Goal: Information Seeking & Learning: Learn about a topic

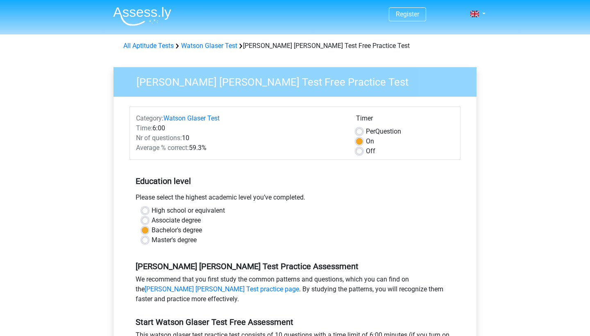
scroll to position [81, 0]
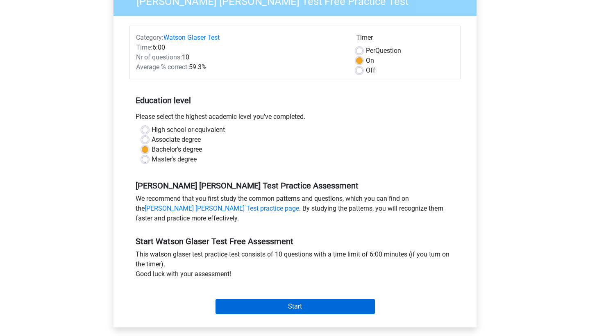
click at [265, 311] on input "Start" at bounding box center [295, 307] width 159 height 16
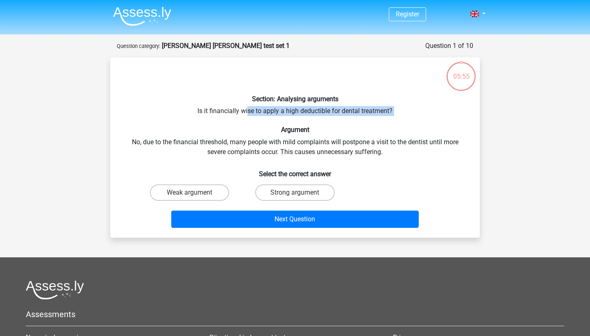
drag, startPoint x: 248, startPoint y: 107, endPoint x: 307, endPoint y: 116, distance: 60.1
click at [307, 116] on div "Section: Analysing arguments Is it financially wise to apply a high deductible …" at bounding box center [295, 147] width 363 height 167
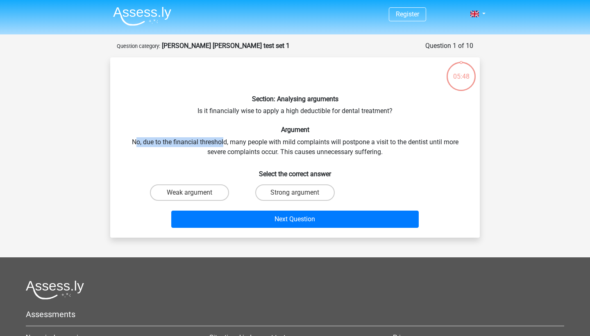
drag, startPoint x: 134, startPoint y: 141, endPoint x: 223, endPoint y: 142, distance: 88.5
click at [223, 142] on div "Section: Analysing arguments Is it financially wise to apply a high deductible …" at bounding box center [295, 147] width 363 height 167
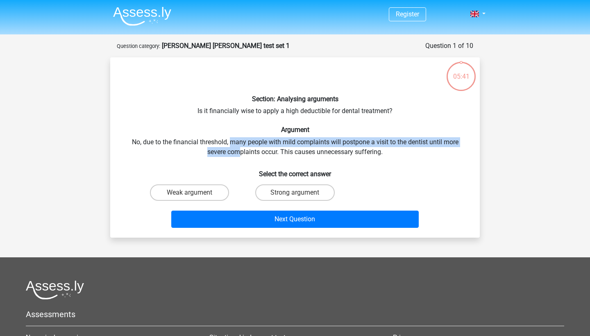
drag, startPoint x: 230, startPoint y: 142, endPoint x: 240, endPoint y: 155, distance: 16.1
click at [240, 155] on div "Section: Analysing arguments Is it financially wise to apply a high deductible …" at bounding box center [295, 147] width 363 height 167
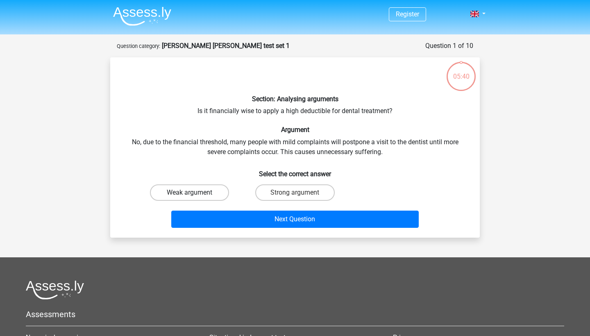
click at [211, 189] on label "Weak argument" at bounding box center [189, 192] width 79 height 16
click at [195, 193] on input "Weak argument" at bounding box center [192, 195] width 5 height 5
radio input "true"
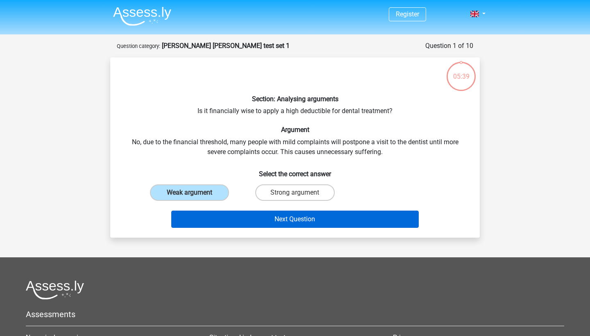
click at [227, 221] on button "Next Question" at bounding box center [295, 219] width 248 height 17
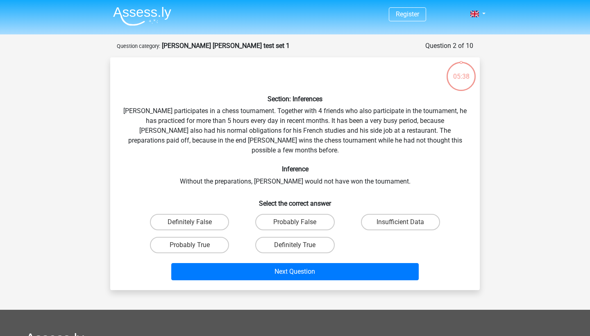
scroll to position [41, 0]
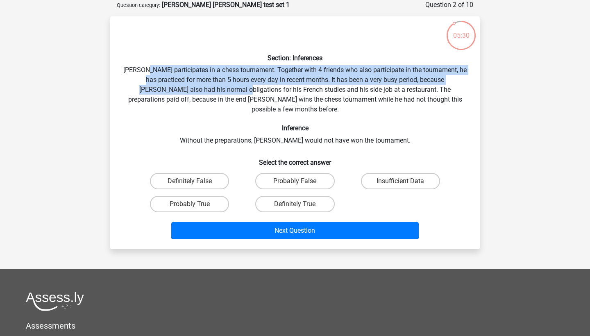
drag, startPoint x: 156, startPoint y: 67, endPoint x: 203, endPoint y: 88, distance: 51.9
click at [203, 88] on div "Section: Inferences [PERSON_NAME] participates in a chess tournament. Together …" at bounding box center [295, 133] width 363 height 220
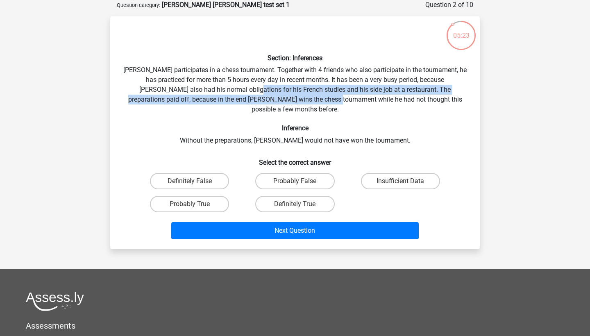
drag, startPoint x: 213, startPoint y: 90, endPoint x: 301, endPoint y: 94, distance: 88.2
click at [301, 94] on div "Section: Inferences [PERSON_NAME] participates in a chess tournament. Together …" at bounding box center [295, 133] width 363 height 220
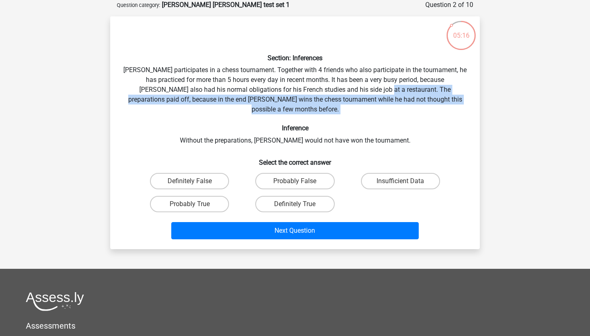
drag, startPoint x: 346, startPoint y: 89, endPoint x: 355, endPoint y: 106, distance: 19.6
click at [355, 107] on div "Section: Inferences [PERSON_NAME] participates in a chess tournament. Together …" at bounding box center [295, 133] width 363 height 220
click at [355, 106] on div "Section: Inferences [PERSON_NAME] participates in a chess tournament. Together …" at bounding box center [295, 133] width 363 height 220
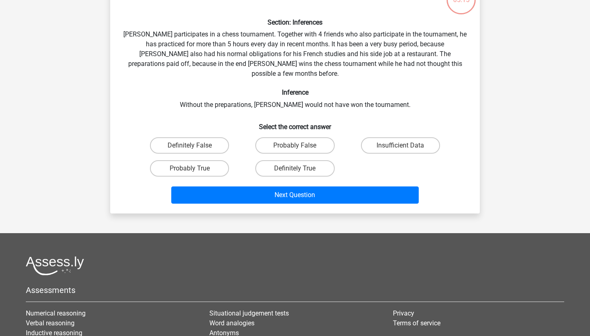
scroll to position [78, 0]
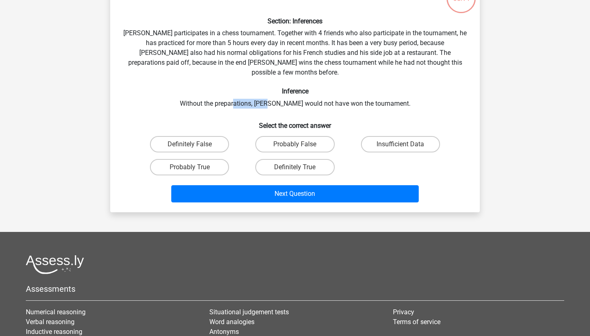
drag, startPoint x: 249, startPoint y: 93, endPoint x: 284, endPoint y: 95, distance: 34.9
click at [284, 96] on div "Section: Inferences [PERSON_NAME] participates in a chess tournament. Together …" at bounding box center [295, 96] width 363 height 220
click at [284, 95] on div "Section: Inferences [PERSON_NAME] participates in a chess tournament. Together …" at bounding box center [295, 96] width 363 height 220
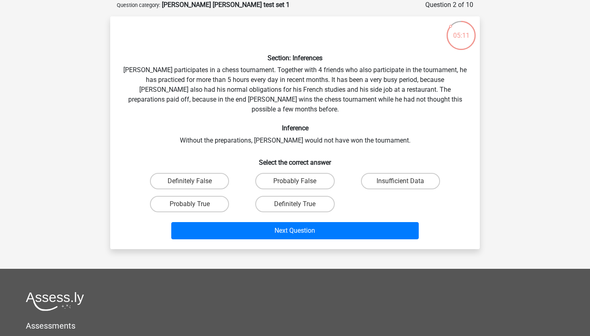
scroll to position [37, 0]
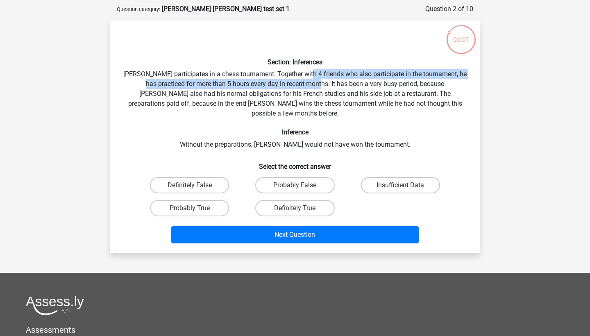
drag, startPoint x: 310, startPoint y: 73, endPoint x: 314, endPoint y: 81, distance: 8.8
click at [314, 81] on div "Section: Inferences [PERSON_NAME] participates in a chess tournament. Together …" at bounding box center [295, 137] width 363 height 220
click at [207, 202] on label "Probably True" at bounding box center [189, 208] width 79 height 16
click at [195, 208] on input "Probably True" at bounding box center [192, 210] width 5 height 5
radio input "true"
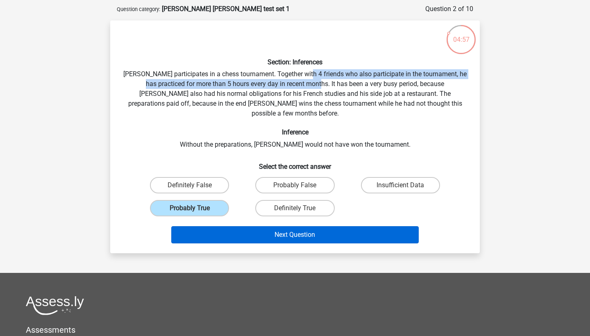
click at [233, 226] on button "Next Question" at bounding box center [295, 234] width 248 height 17
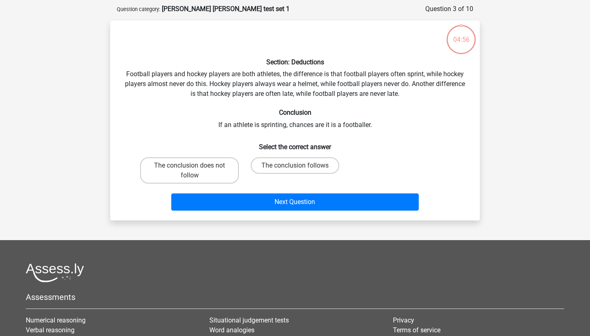
scroll to position [41, 0]
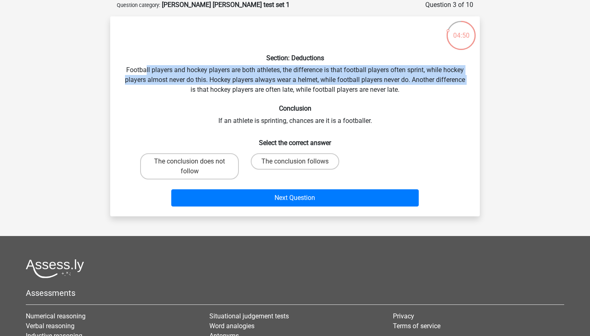
drag, startPoint x: 146, startPoint y: 68, endPoint x: 175, endPoint y: 84, distance: 33.0
click at [176, 85] on div "Section: Deductions Football players and hockey players are both athletes, the …" at bounding box center [295, 116] width 363 height 187
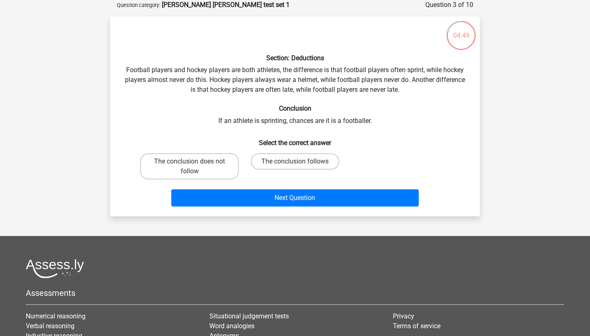
click at [195, 75] on div "Section: Deductions Football players and hockey players are both athletes, the …" at bounding box center [295, 116] width 363 height 187
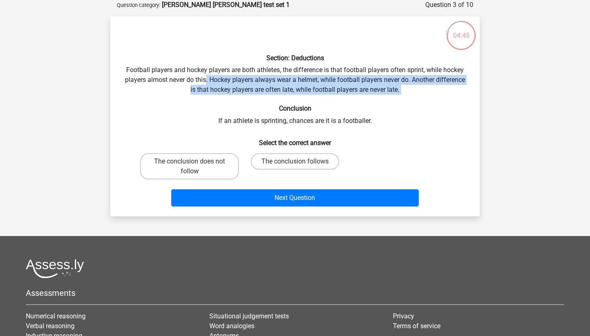
drag, startPoint x: 206, startPoint y: 75, endPoint x: 209, endPoint y: 93, distance: 18.7
click at [210, 93] on div "Section: Deductions Football players and hockey players are both athletes, the …" at bounding box center [295, 116] width 363 height 187
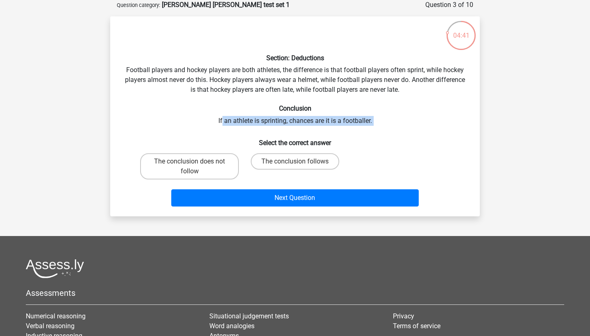
drag, startPoint x: 222, startPoint y: 120, endPoint x: 226, endPoint y: 127, distance: 7.9
click at [226, 127] on div "Section: Deductions Football players and hockey players are both athletes, the …" at bounding box center [295, 116] width 363 height 187
click at [263, 161] on label "The conclusion follows" at bounding box center [295, 161] width 89 height 16
click at [295, 162] on input "The conclusion follows" at bounding box center [297, 164] width 5 height 5
radio input "true"
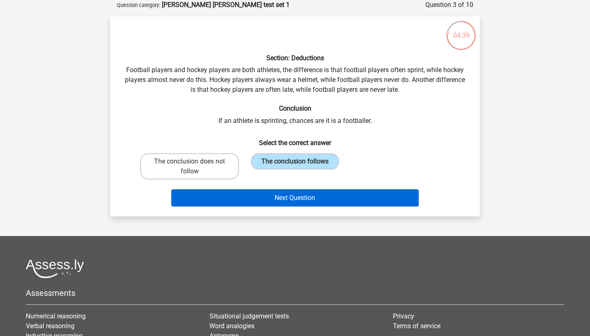
click at [261, 193] on button "Next Question" at bounding box center [295, 197] width 248 height 17
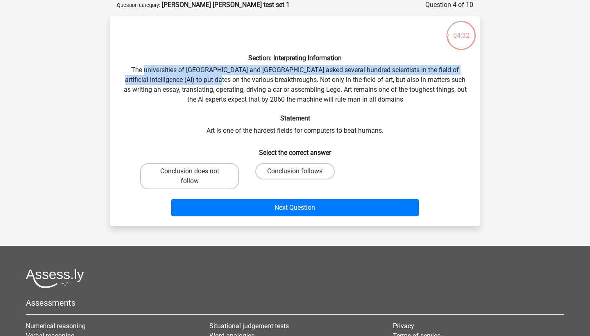
drag, startPoint x: 145, startPoint y: 67, endPoint x: 216, endPoint y: 82, distance: 73.3
click at [216, 83] on div "Section: Interpreting Information The universities of [GEOGRAPHIC_DATA] and [GE…" at bounding box center [295, 121] width 363 height 197
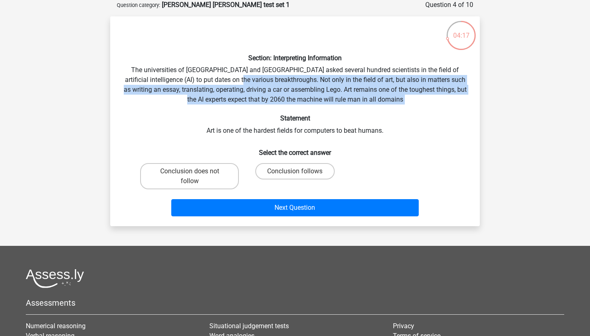
drag, startPoint x: 243, startPoint y: 79, endPoint x: 253, endPoint y: 103, distance: 26.5
click at [253, 104] on div "Section: Interpreting Information The universities of [GEOGRAPHIC_DATA] and [GE…" at bounding box center [295, 121] width 363 height 197
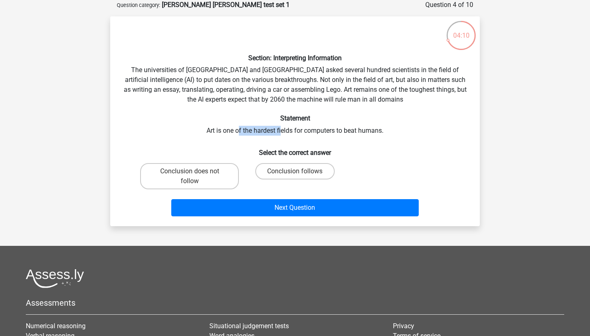
drag, startPoint x: 239, startPoint y: 132, endPoint x: 281, endPoint y: 132, distance: 42.2
click at [282, 133] on div "Section: Interpreting Information The universities of [GEOGRAPHIC_DATA] and [GE…" at bounding box center [295, 121] width 363 height 197
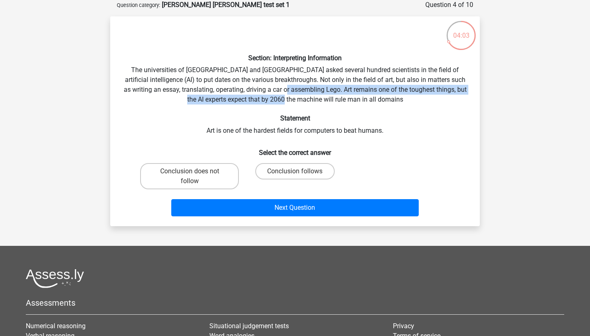
drag, startPoint x: 307, startPoint y: 90, endPoint x: 331, endPoint y: 96, distance: 25.2
click at [331, 96] on div "Section: Interpreting Information The universities of [GEOGRAPHIC_DATA] and [GE…" at bounding box center [295, 121] width 363 height 197
click at [223, 172] on label "Conclusion does not follow" at bounding box center [189, 176] width 99 height 26
click at [195, 172] on input "Conclusion does not follow" at bounding box center [192, 173] width 5 height 5
radio input "true"
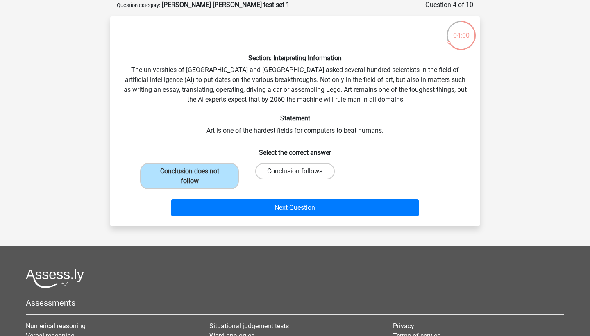
click at [278, 173] on label "Conclusion follows" at bounding box center [294, 171] width 79 height 16
click at [295, 173] on input "Conclusion follows" at bounding box center [297, 173] width 5 height 5
radio input "true"
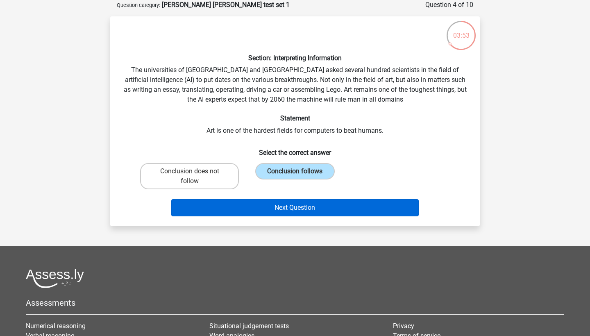
click at [276, 207] on button "Next Question" at bounding box center [295, 207] width 248 height 17
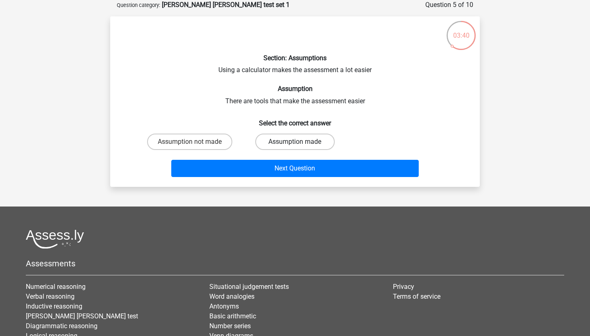
click at [266, 142] on label "Assumption made" at bounding box center [294, 142] width 79 height 16
click at [295, 142] on input "Assumption made" at bounding box center [297, 144] width 5 height 5
radio input "true"
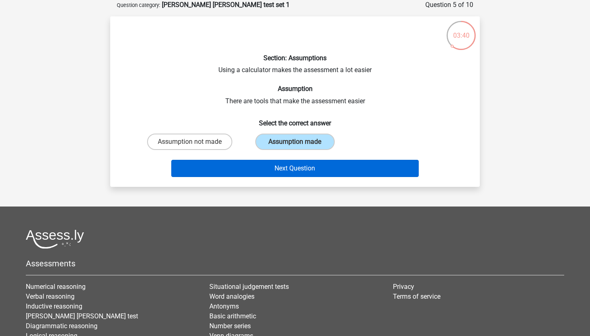
click at [278, 168] on button "Next Question" at bounding box center [295, 168] width 248 height 17
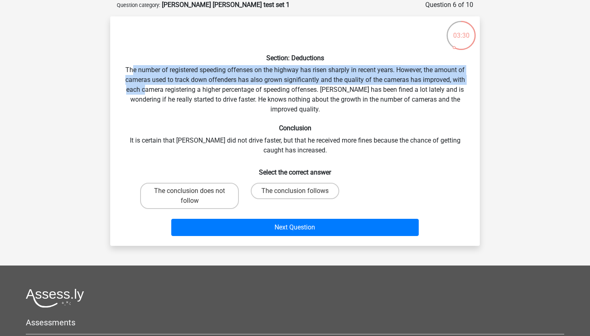
drag, startPoint x: 132, startPoint y: 70, endPoint x: 143, endPoint y: 87, distance: 20.4
click at [143, 87] on div "Section: Deductions The number of registered speeding offenses on the highway h…" at bounding box center [295, 131] width 363 height 216
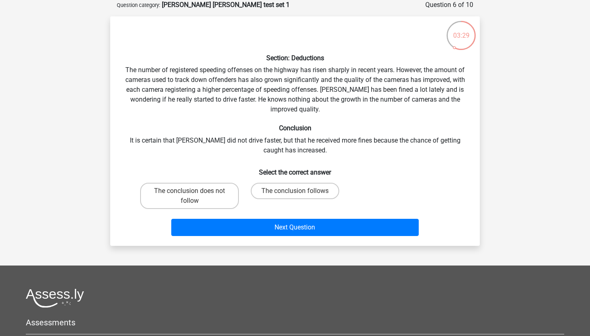
click at [203, 80] on div "Section: Deductions The number of registered speeding offenses on the highway h…" at bounding box center [295, 131] width 363 height 216
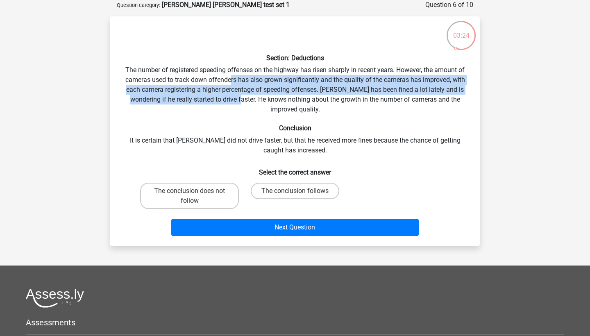
drag, startPoint x: 230, startPoint y: 82, endPoint x: 231, endPoint y: 101, distance: 19.3
click at [231, 101] on div "Section: Deductions The number of registered speeding offenses on the highway h…" at bounding box center [295, 131] width 363 height 216
click at [296, 86] on div "Section: Deductions The number of registered speeding offenses on the highway h…" at bounding box center [295, 131] width 363 height 216
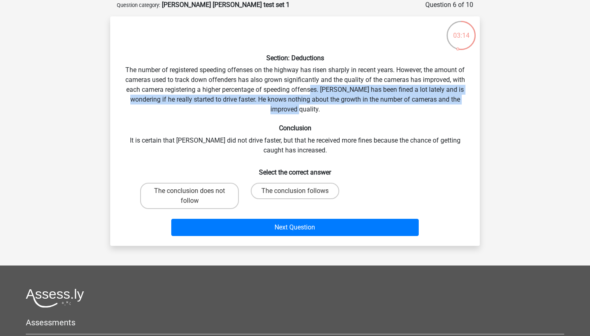
drag, startPoint x: 312, startPoint y: 88, endPoint x: 314, endPoint y: 108, distance: 20.2
click at [314, 108] on div "Section: Deductions The number of registered speeding offenses on the highway h…" at bounding box center [295, 131] width 363 height 216
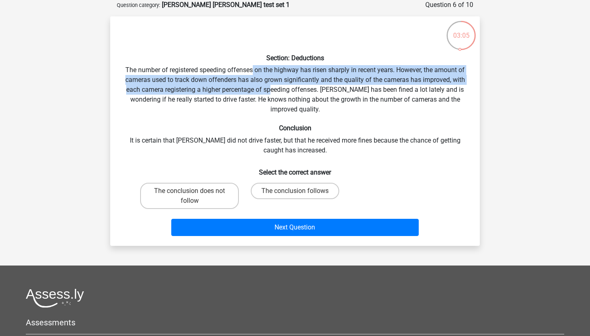
drag, startPoint x: 253, startPoint y: 66, endPoint x: 272, endPoint y: 86, distance: 27.8
click at [272, 86] on div "Section: Deductions The number of registered speeding offenses on the highway h…" at bounding box center [295, 131] width 363 height 216
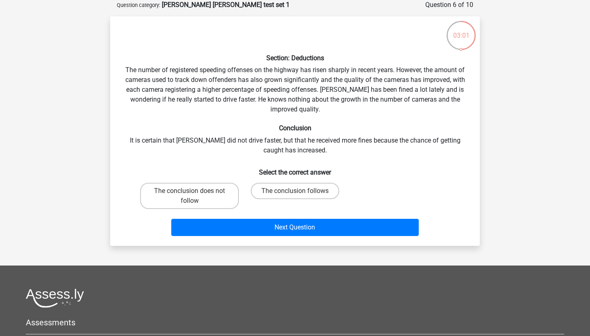
click at [271, 104] on div "Section: Deductions The number of registered speeding offenses on the highway h…" at bounding box center [295, 131] width 363 height 216
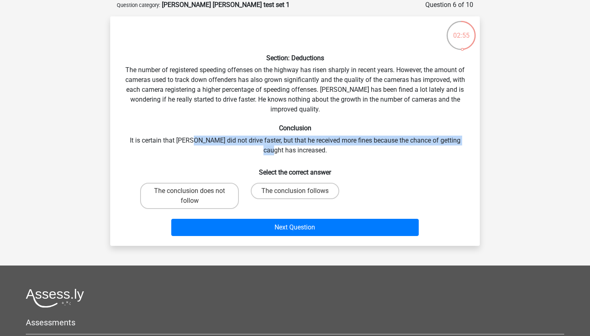
drag, startPoint x: 190, startPoint y: 138, endPoint x: 217, endPoint y: 144, distance: 27.3
click at [217, 144] on div "Section: Deductions The number of registered speeding offenses on the highway h…" at bounding box center [295, 131] width 363 height 216
click at [218, 191] on label "The conclusion does not follow" at bounding box center [189, 196] width 99 height 26
click at [195, 191] on input "The conclusion does not follow" at bounding box center [192, 193] width 5 height 5
radio input "true"
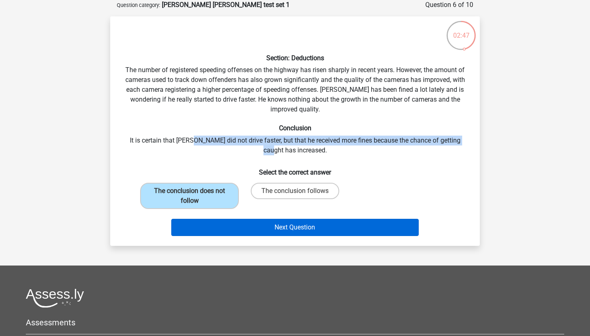
click at [251, 227] on button "Next Question" at bounding box center [295, 227] width 248 height 17
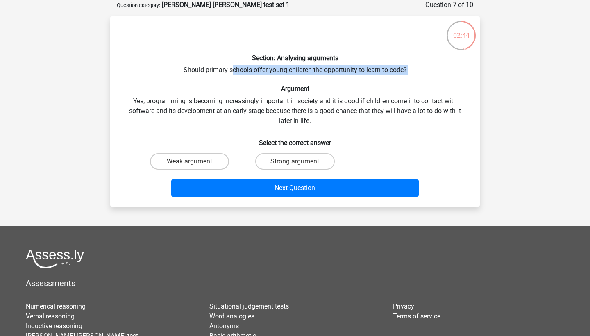
drag, startPoint x: 231, startPoint y: 69, endPoint x: 275, endPoint y: 76, distance: 44.8
click at [275, 76] on div "Section: Analysing arguments Should primary schools offer young children the op…" at bounding box center [295, 111] width 363 height 177
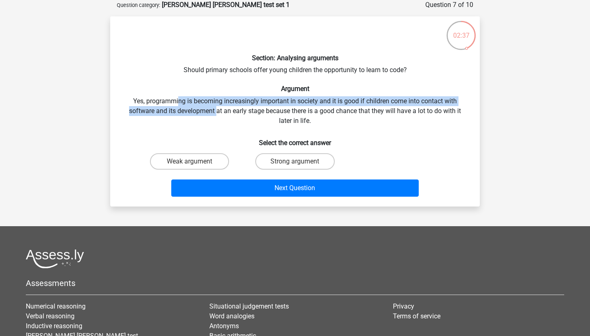
drag, startPoint x: 179, startPoint y: 100, endPoint x: 215, endPoint y: 111, distance: 37.7
click at [216, 112] on div "Section: Analysing arguments Should primary schools offer young children the op…" at bounding box center [295, 111] width 363 height 177
click at [192, 159] on label "Weak argument" at bounding box center [189, 161] width 79 height 16
click at [192, 162] on input "Weak argument" at bounding box center [192, 164] width 5 height 5
radio input "true"
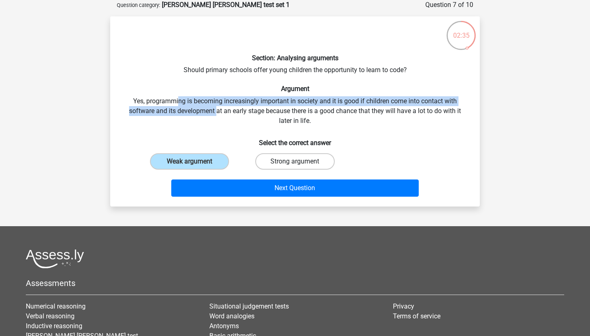
click at [291, 160] on label "Strong argument" at bounding box center [294, 161] width 79 height 16
click at [295, 162] on input "Strong argument" at bounding box center [297, 164] width 5 height 5
radio input "true"
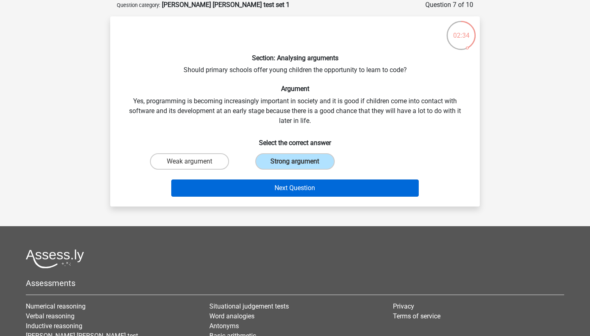
click at [288, 180] on button "Next Question" at bounding box center [295, 188] width 248 height 17
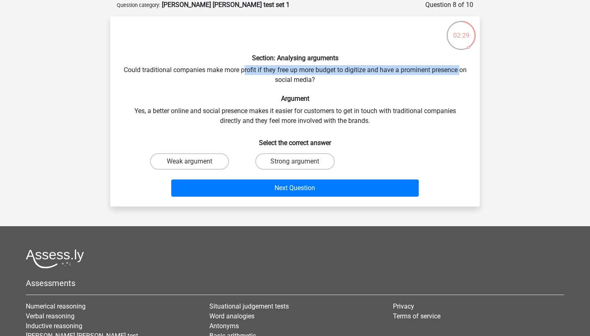
drag, startPoint x: 248, startPoint y: 66, endPoint x: 269, endPoint y: 77, distance: 23.8
click at [269, 77] on div "Section: Analysing arguments Could traditional companies make more profit if th…" at bounding box center [295, 111] width 363 height 177
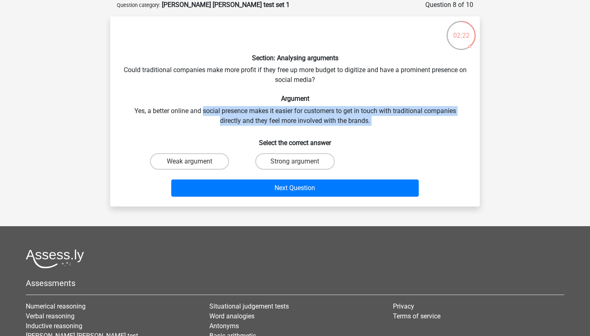
drag, startPoint x: 202, startPoint y: 109, endPoint x: 225, endPoint y: 126, distance: 27.8
click at [225, 126] on div "Section: Analysing arguments Could traditional companies make more profit if th…" at bounding box center [295, 111] width 363 height 177
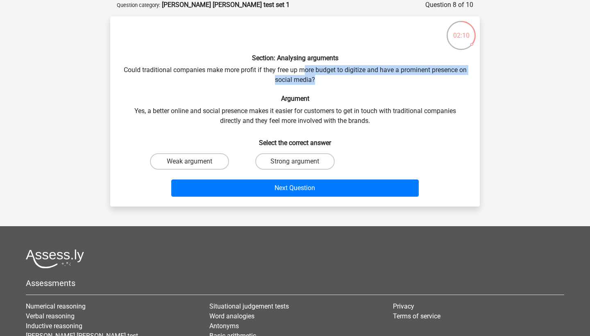
drag, startPoint x: 307, startPoint y: 69, endPoint x: 321, endPoint y: 82, distance: 18.3
click at [321, 82] on div "Section: Analysing arguments Could traditional companies make more profit if th…" at bounding box center [295, 111] width 363 height 177
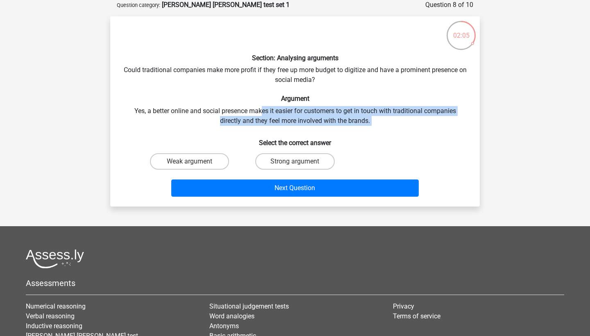
drag, startPoint x: 261, startPoint y: 114, endPoint x: 280, endPoint y: 126, distance: 23.2
click at [280, 126] on div "Section: Analysing arguments Could traditional companies make more profit if th…" at bounding box center [295, 111] width 363 height 177
click at [207, 164] on label "Weak argument" at bounding box center [189, 161] width 79 height 16
click at [195, 164] on input "Weak argument" at bounding box center [192, 164] width 5 height 5
radio input "true"
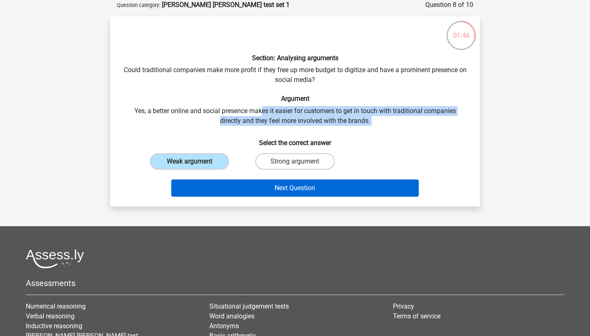
click at [267, 192] on button "Next Question" at bounding box center [295, 188] width 248 height 17
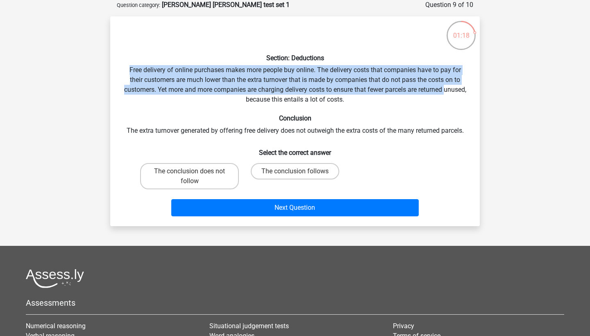
drag, startPoint x: 126, startPoint y: 66, endPoint x: 165, endPoint y: 96, distance: 49.0
click at [165, 96] on div "Section: Deductions Free delivery of online purchases makes more people buy onl…" at bounding box center [295, 121] width 363 height 197
drag, startPoint x: 127, startPoint y: 69, endPoint x: 145, endPoint y: 109, distance: 44.2
click at [146, 109] on div "Section: Deductions Free delivery of online purchases makes more people buy onl…" at bounding box center [295, 121] width 363 height 197
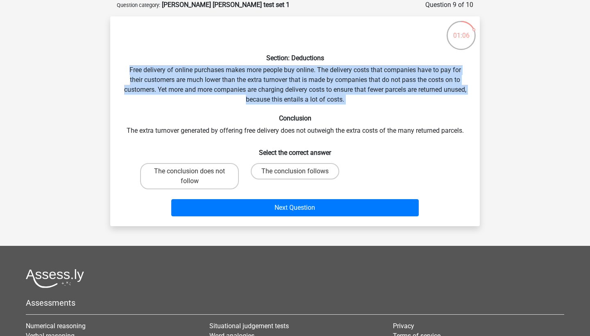
click at [145, 109] on div "Section: Deductions Free delivery of online purchases makes more people buy onl…" at bounding box center [295, 121] width 363 height 197
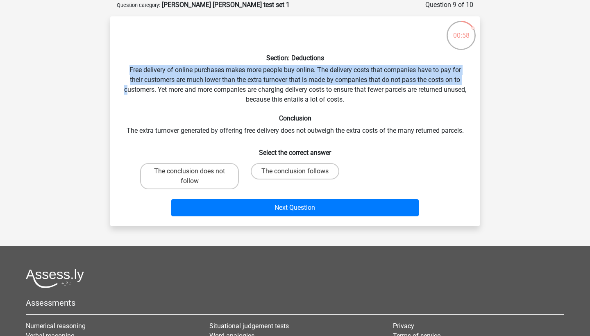
drag, startPoint x: 129, startPoint y: 71, endPoint x: 136, endPoint y: 93, distance: 23.3
click at [136, 93] on div "Section: Deductions Free delivery of online purchases makes more people buy onl…" at bounding box center [295, 121] width 363 height 197
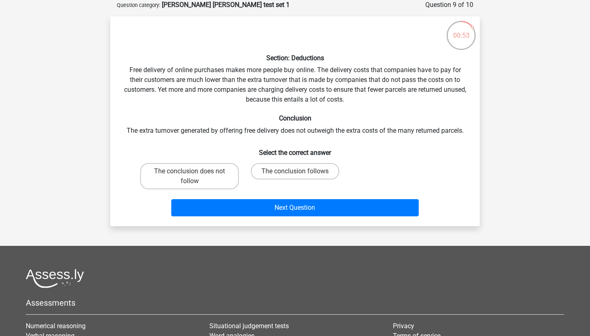
click at [152, 71] on div "Section: Deductions Free delivery of online purchases makes more people buy onl…" at bounding box center [295, 121] width 363 height 197
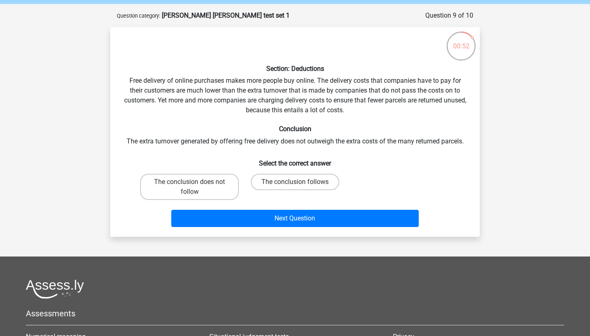
scroll to position [30, 0]
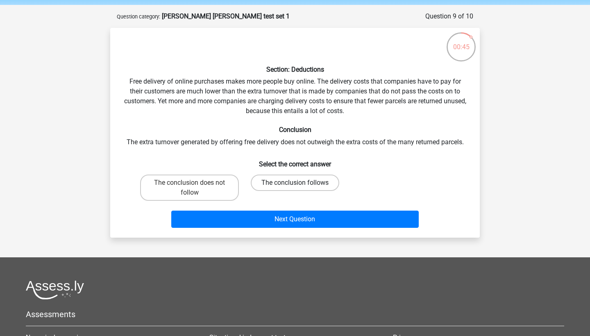
click at [278, 182] on label "The conclusion follows" at bounding box center [295, 183] width 89 height 16
click at [295, 183] on input "The conclusion follows" at bounding box center [297, 185] width 5 height 5
radio input "true"
click at [232, 184] on label "The conclusion does not follow" at bounding box center [189, 188] width 99 height 26
click at [195, 184] on input "The conclusion does not follow" at bounding box center [192, 185] width 5 height 5
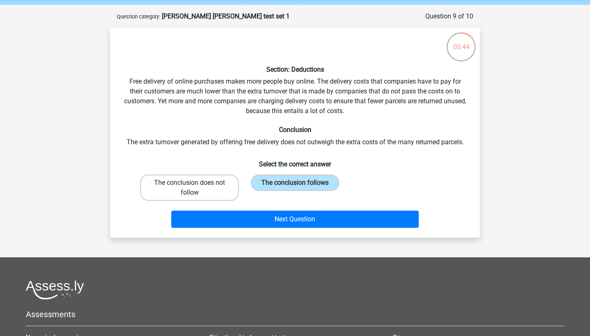
radio input "true"
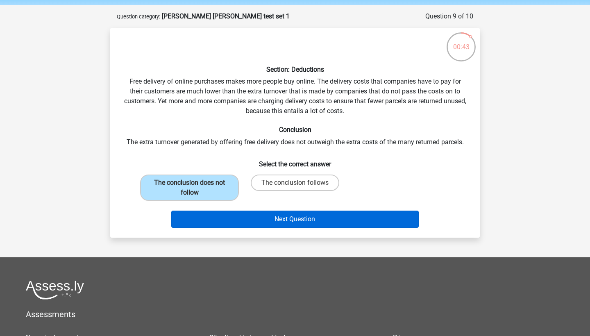
click at [254, 221] on button "Next Question" at bounding box center [295, 219] width 248 height 17
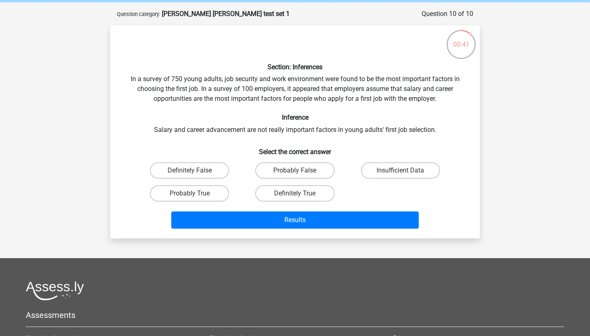
scroll to position [32, 0]
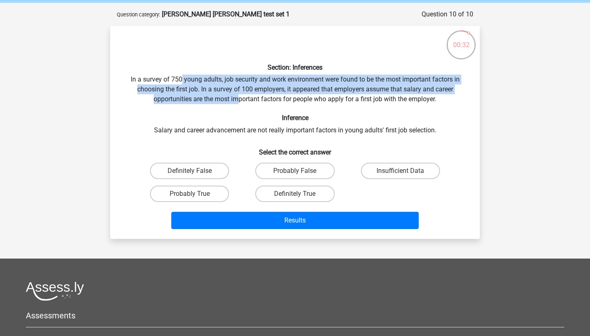
drag, startPoint x: 182, startPoint y: 78, endPoint x: 239, endPoint y: 96, distance: 60.5
click at [239, 96] on div "Section: Inferences In a survey of 750 young adults, job security and work envi…" at bounding box center [295, 132] width 363 height 200
click at [206, 122] on div "Section: Inferences In a survey of 750 young adults, job security and work envi…" at bounding box center [295, 132] width 363 height 200
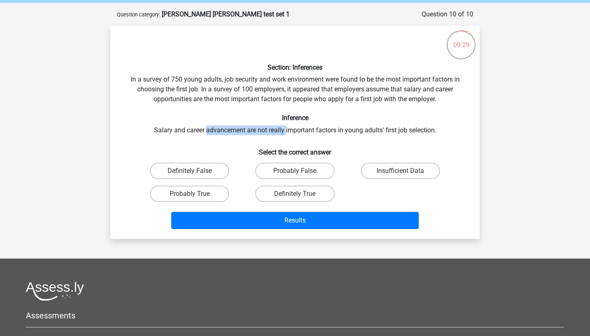
drag, startPoint x: 205, startPoint y: 127, endPoint x: 284, endPoint y: 127, distance: 79.1
click at [284, 127] on div "Section: Inferences In a survey of 750 young adults, job security and work envi…" at bounding box center [295, 132] width 363 height 200
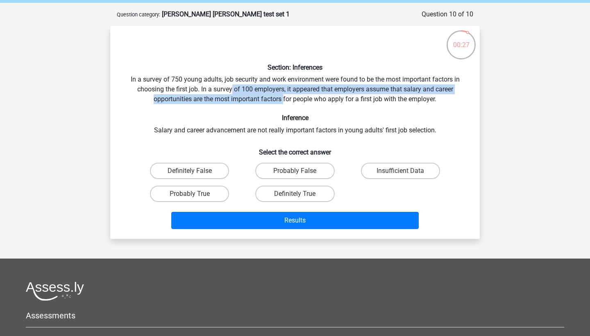
drag, startPoint x: 232, startPoint y: 87, endPoint x: 284, endPoint y: 95, distance: 52.6
click at [284, 95] on div "Section: Inferences In a survey of 750 young adults, job security and work envi…" at bounding box center [295, 132] width 363 height 200
click at [393, 175] on label "Insufficient Data" at bounding box center [400, 171] width 79 height 16
click at [400, 175] on input "Insufficient Data" at bounding box center [402, 173] width 5 height 5
radio input "true"
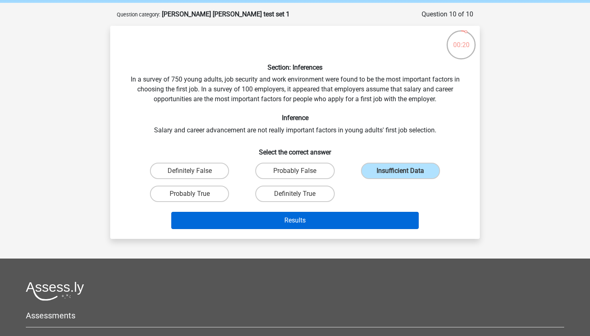
click at [281, 218] on button "Results" at bounding box center [295, 220] width 248 height 17
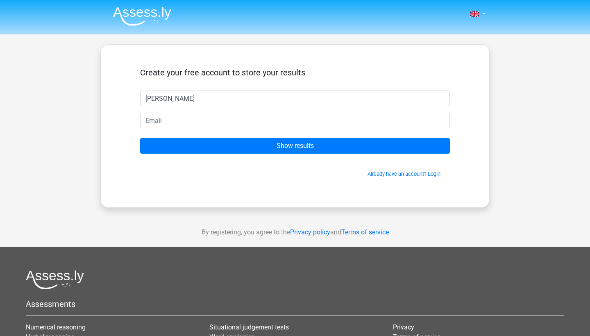
type input "donna"
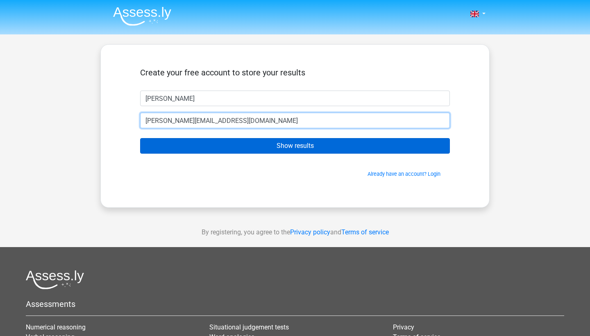
type input "donna.suju@gmail.com"
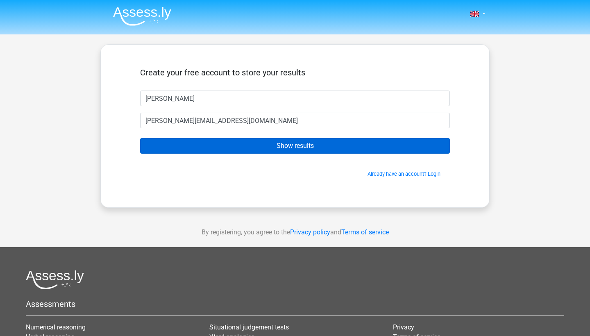
click at [314, 146] on input "Show results" at bounding box center [295, 146] width 310 height 16
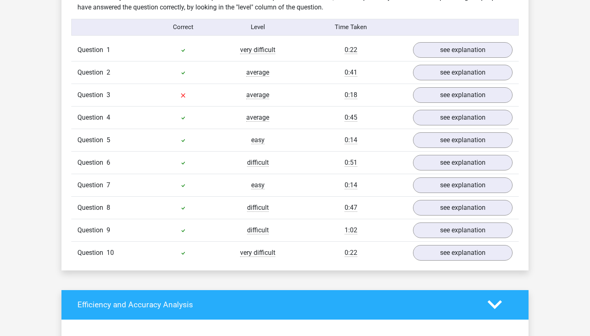
scroll to position [651, 0]
click at [423, 230] on link "see explanation" at bounding box center [463, 230] width 114 height 18
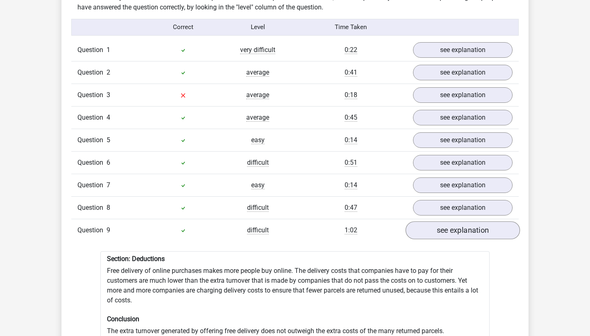
click at [427, 230] on link "see explanation" at bounding box center [463, 230] width 114 height 18
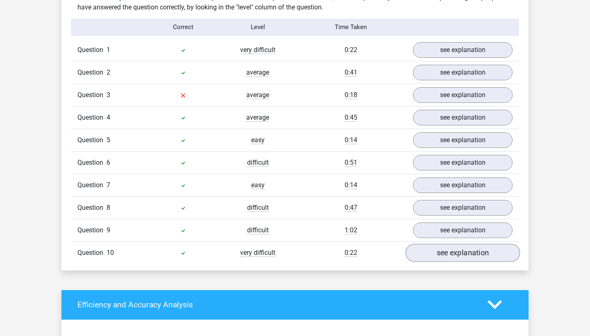
click at [440, 259] on link "see explanation" at bounding box center [463, 253] width 114 height 18
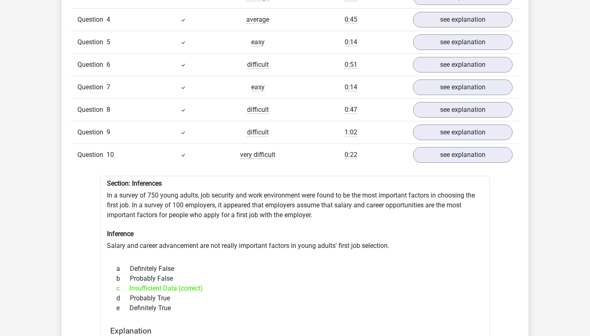
scroll to position [743, 0]
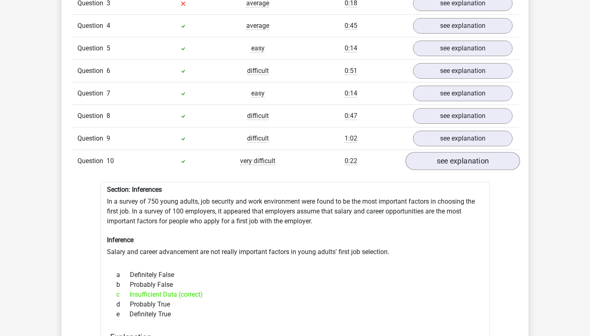
click at [454, 161] on link "see explanation" at bounding box center [463, 161] width 114 height 18
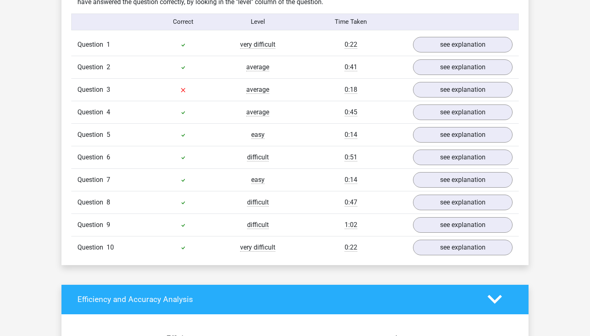
scroll to position [657, 0]
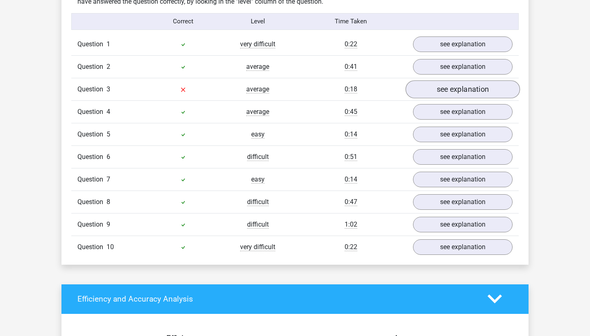
click at [462, 89] on link "see explanation" at bounding box center [463, 89] width 114 height 18
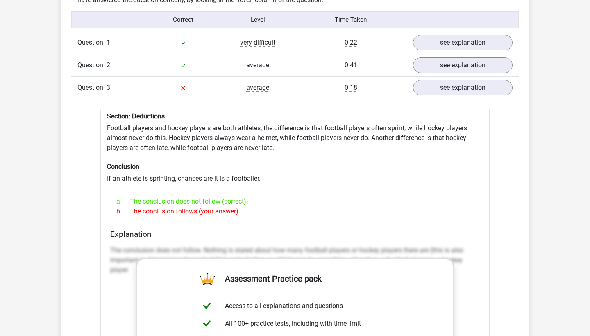
scroll to position [658, 0]
click at [444, 94] on link "see explanation" at bounding box center [463, 88] width 114 height 18
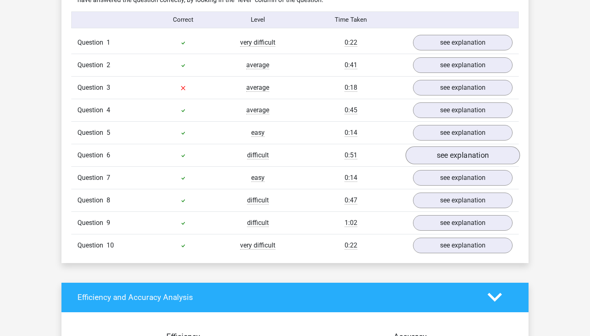
click at [439, 152] on link "see explanation" at bounding box center [463, 155] width 114 height 18
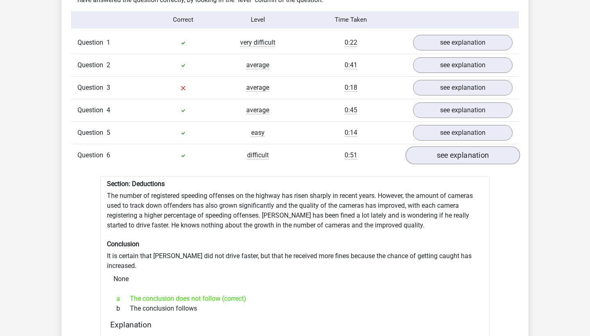
click at [439, 152] on link "see explanation" at bounding box center [463, 155] width 114 height 18
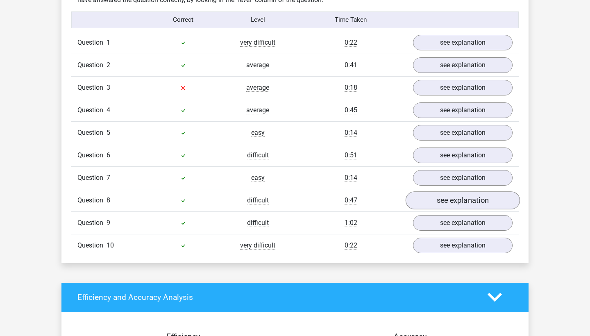
click at [428, 200] on link "see explanation" at bounding box center [463, 200] width 114 height 18
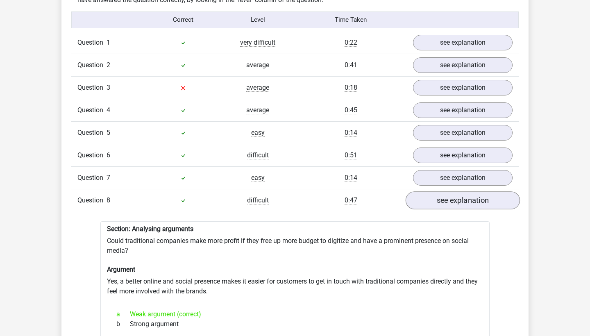
click at [430, 200] on link "see explanation" at bounding box center [463, 200] width 114 height 18
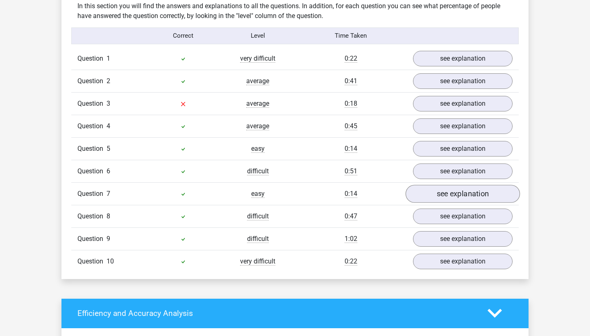
scroll to position [641, 0]
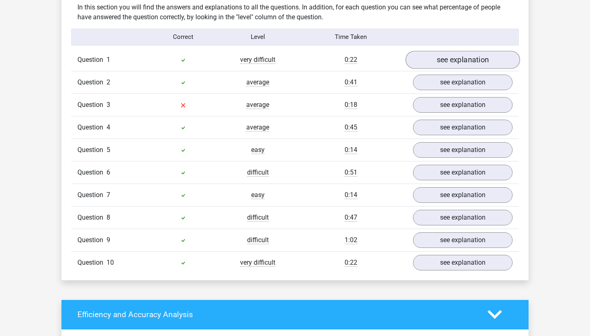
click at [453, 63] on link "see explanation" at bounding box center [463, 60] width 114 height 18
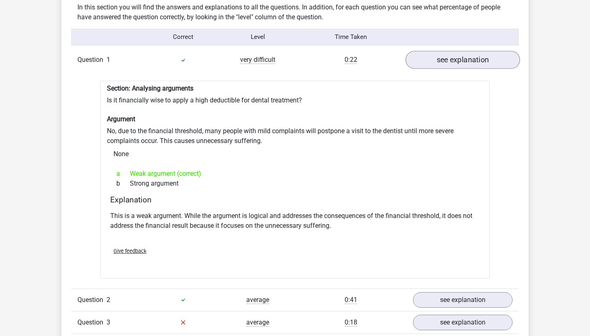
click at [453, 64] on link "see explanation" at bounding box center [463, 60] width 114 height 18
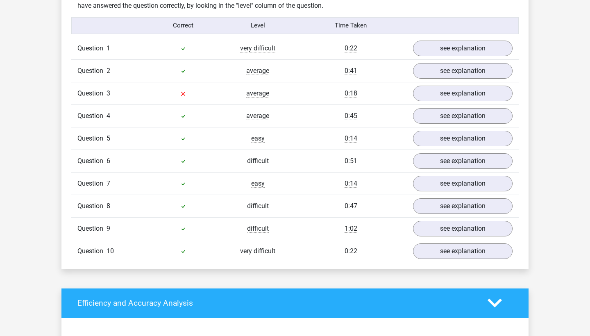
scroll to position [653, 0]
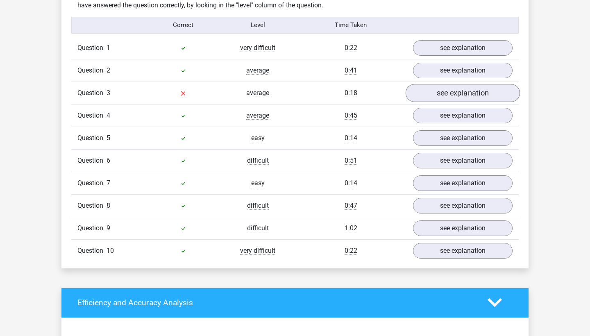
click at [452, 95] on link "see explanation" at bounding box center [463, 93] width 114 height 18
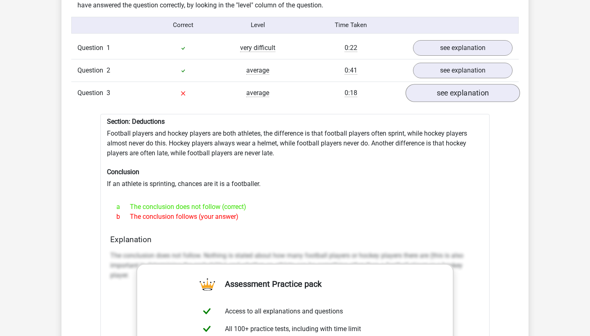
click at [453, 91] on link "see explanation" at bounding box center [463, 93] width 114 height 18
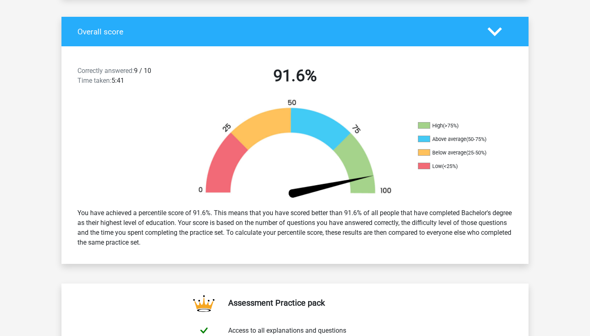
scroll to position [155, 0]
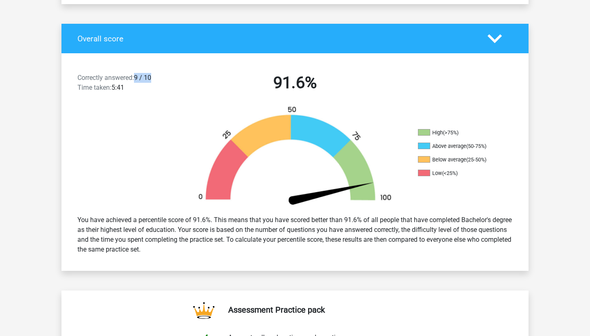
drag, startPoint x: 135, startPoint y: 77, endPoint x: 173, endPoint y: 77, distance: 38.1
click at [173, 77] on div "Correctly answered: 9 / 10 Time taken: 5:41" at bounding box center [127, 84] width 112 height 23
drag, startPoint x: 188, startPoint y: 220, endPoint x: 226, endPoint y: 219, distance: 37.7
click at [226, 220] on div "You have achieved a percentile score of 91.6%. This means that you have scored …" at bounding box center [295, 235] width 448 height 46
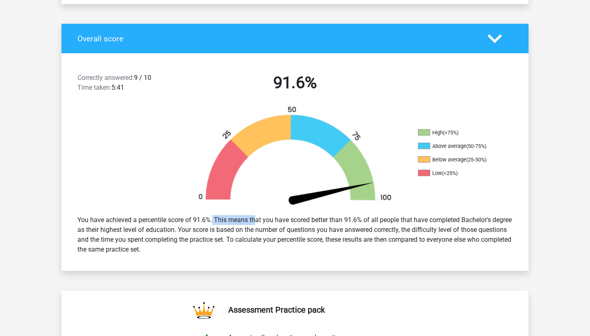
click at [226, 219] on div "You have achieved a percentile score of 91.6%. This means that you have scored …" at bounding box center [295, 235] width 448 height 46
drag, startPoint x: 242, startPoint y: 219, endPoint x: 387, endPoint y: 218, distance: 144.3
click at [387, 218] on div "You have achieved a percentile score of 91.6%. This means that you have scored …" at bounding box center [295, 235] width 448 height 46
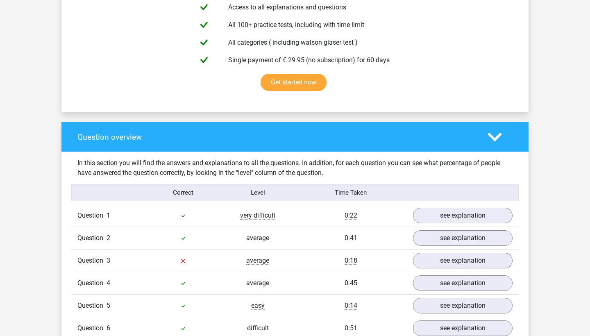
scroll to position [487, 0]
